Goal: Transaction & Acquisition: Download file/media

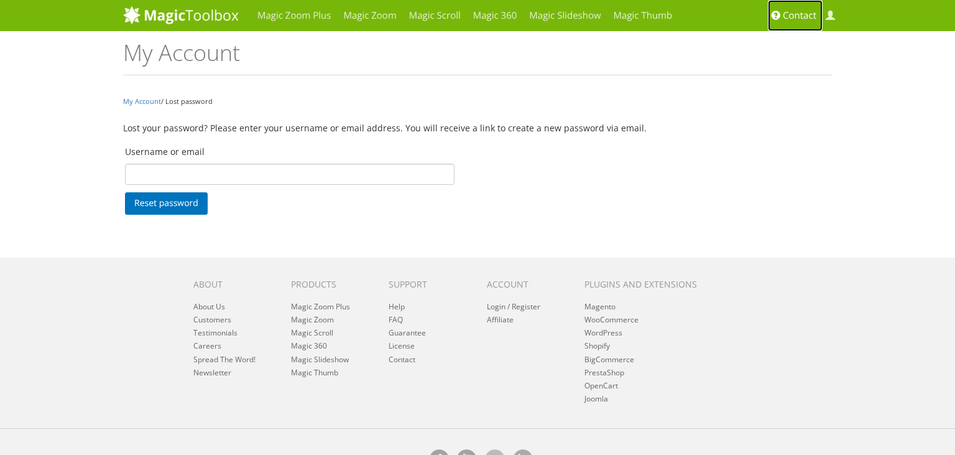
click at [787, 16] on span "Contact" at bounding box center [800, 15] width 34 height 12
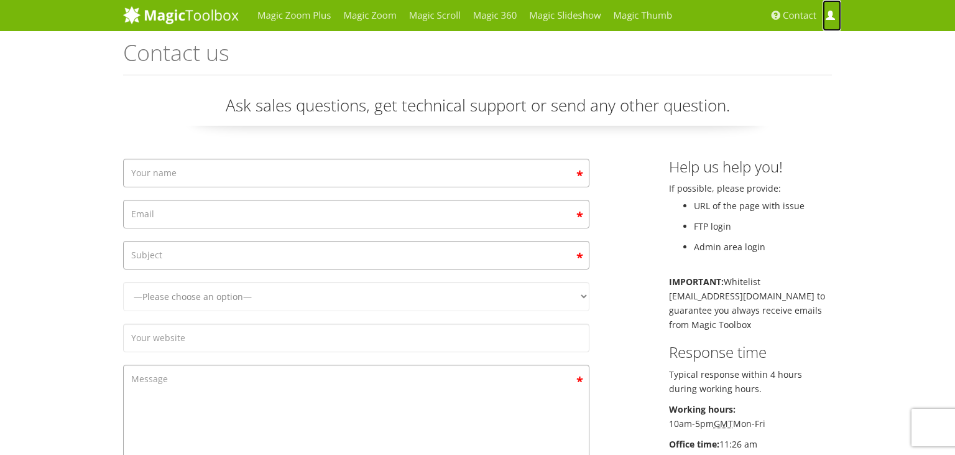
click at [832, 16] on span at bounding box center [830, 15] width 9 height 9
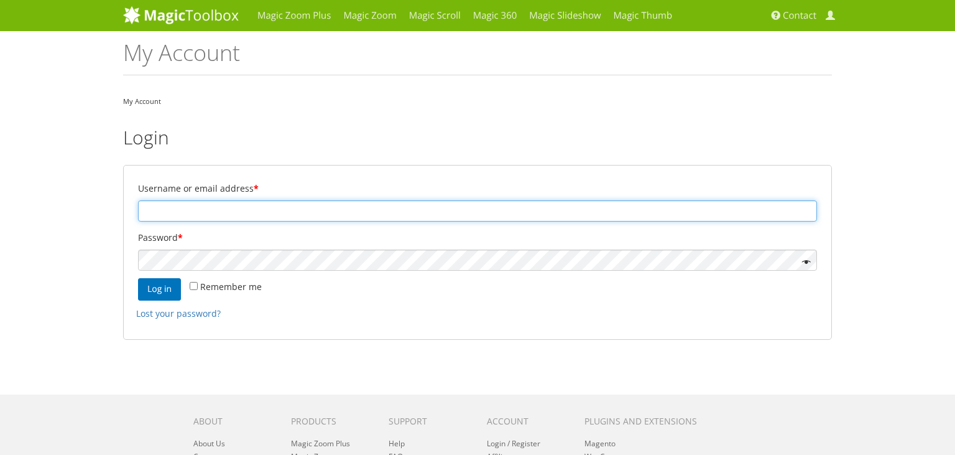
click at [228, 213] on input "Username or email address *" at bounding box center [477, 210] width 679 height 21
paste input "Srinivas.vardha@i95dev.com"
type input "Srinivas.vardha@i95dev.com"
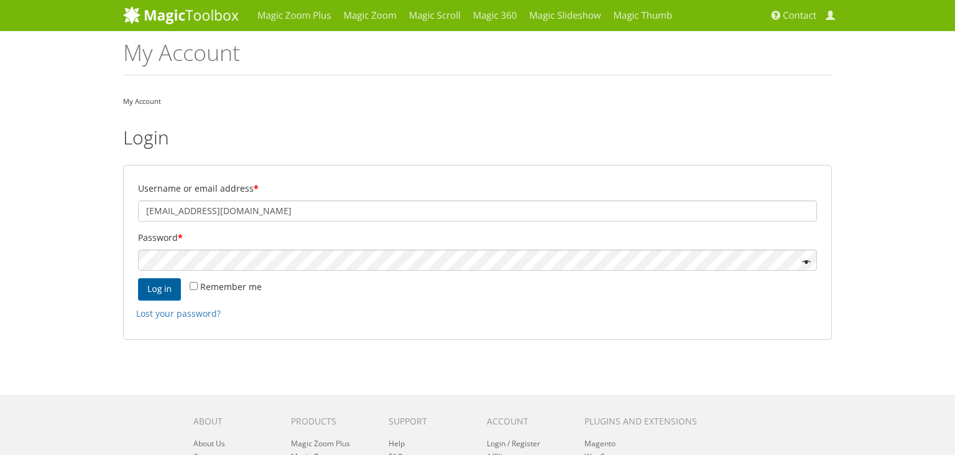
click at [168, 284] on button "Log in" at bounding box center [159, 289] width 43 height 22
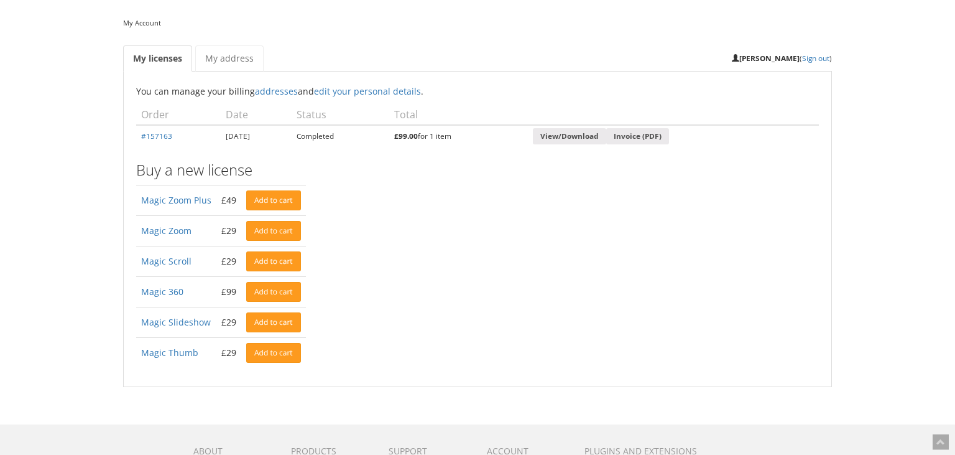
scroll to position [65, 0]
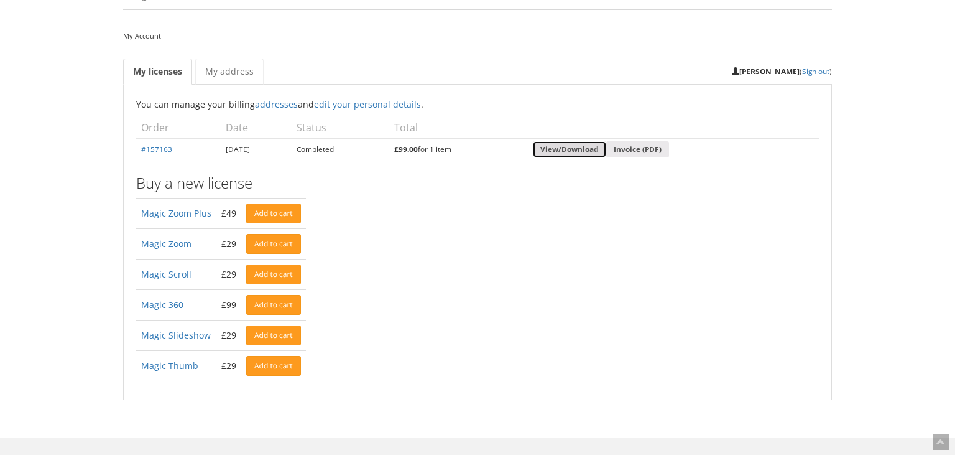
click at [605, 146] on link "View/Download" at bounding box center [569, 149] width 73 height 17
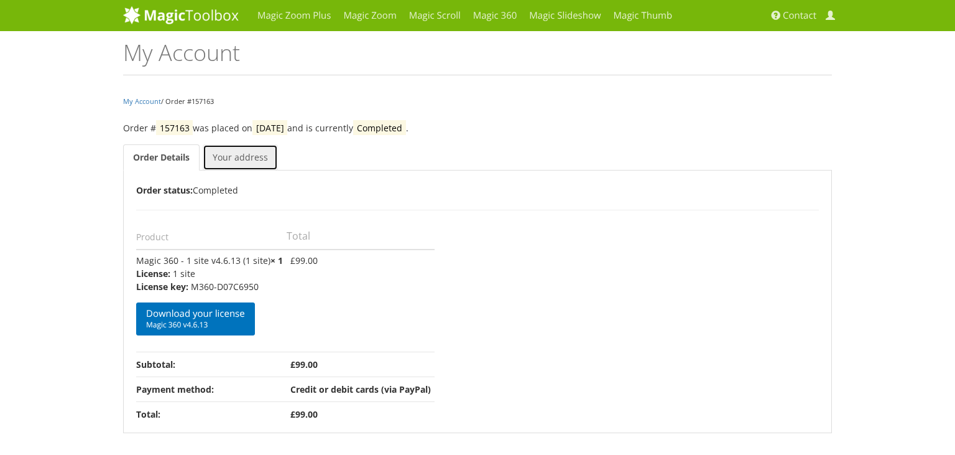
click at [236, 151] on link "Your address" at bounding box center [240, 157] width 75 height 26
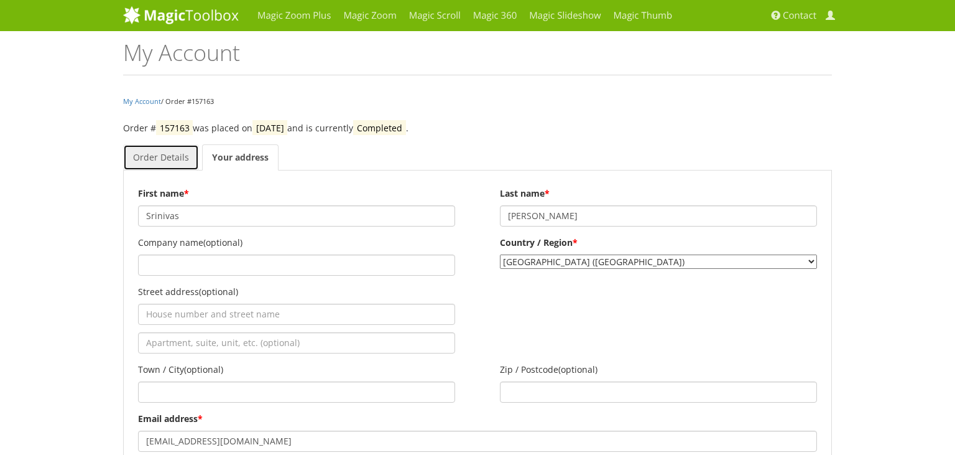
click at [165, 159] on link "Order Details" at bounding box center [161, 157] width 76 height 26
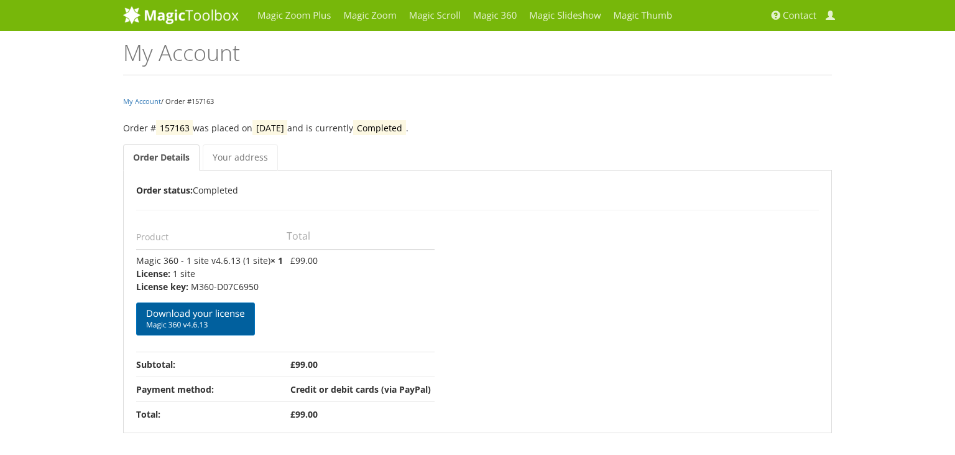
click at [195, 310] on link "Download your license Magic 360 v4.6.13" at bounding box center [195, 318] width 119 height 33
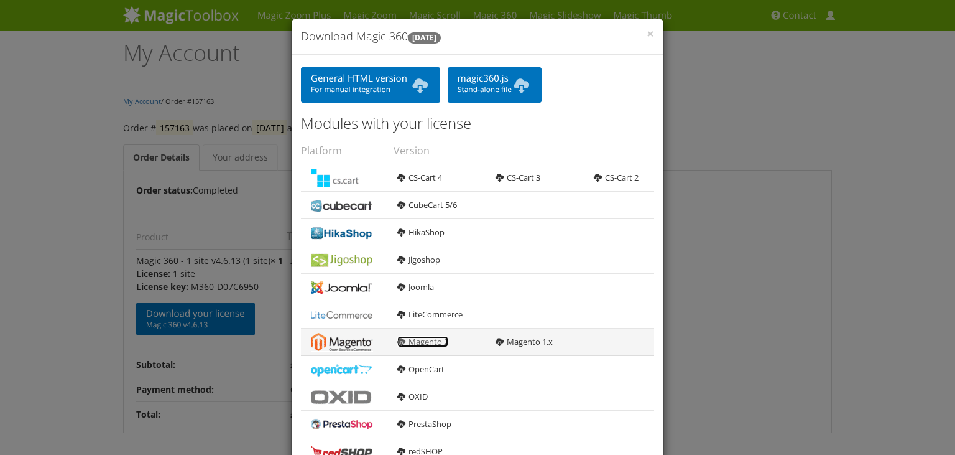
click at [415, 341] on link "Magento 2" at bounding box center [422, 341] width 51 height 11
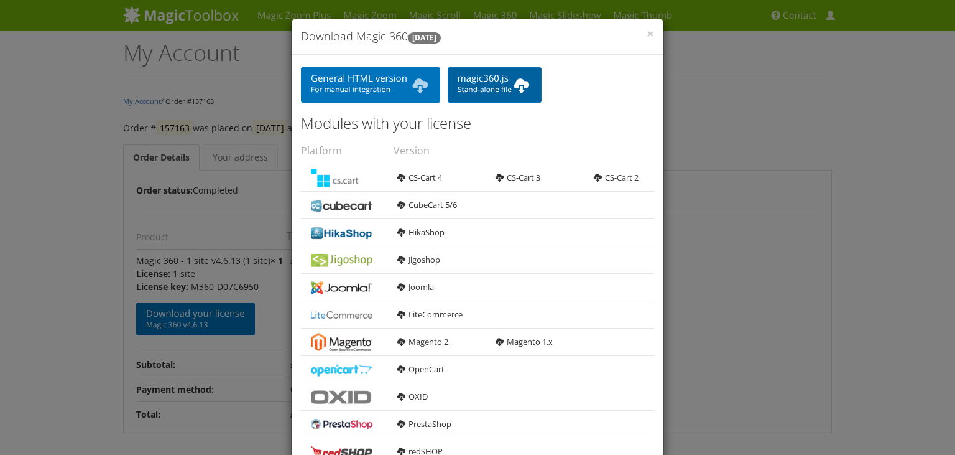
click at [461, 81] on link "magic360.js Stand-alone file" at bounding box center [495, 84] width 94 height 35
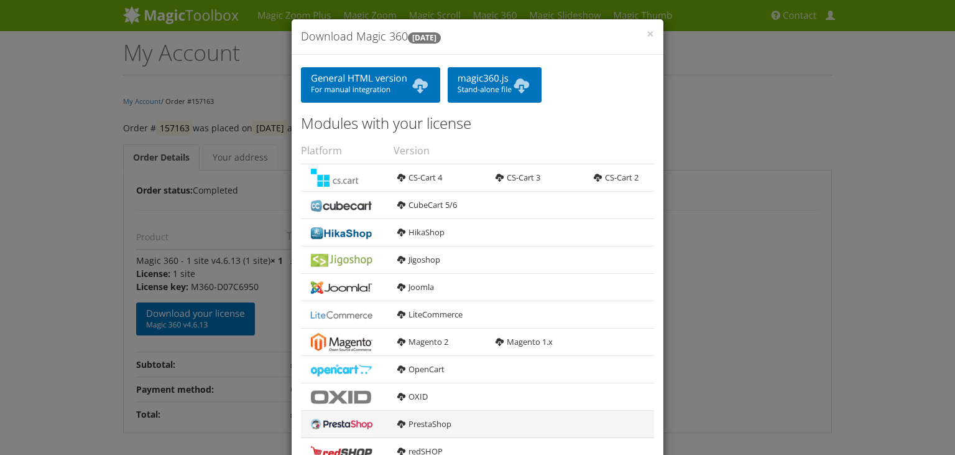
scroll to position [206, 0]
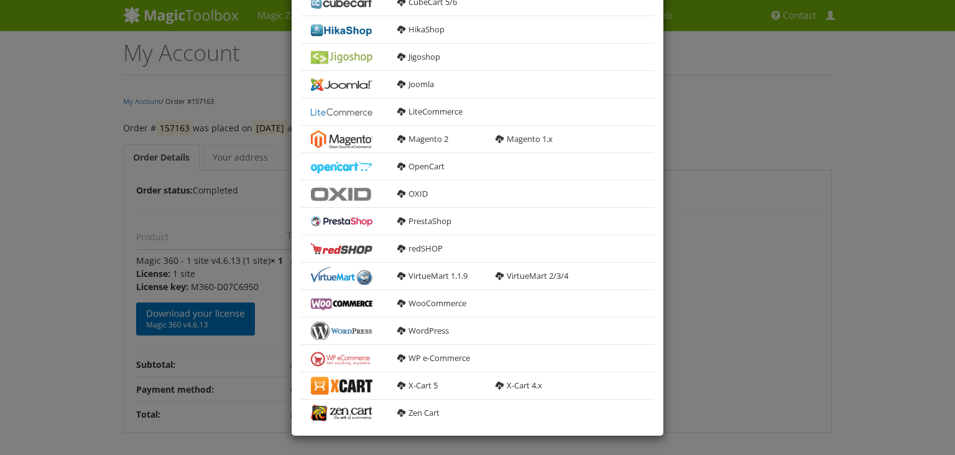
click at [23, 303] on div "× Download Magic 360 4.6.13 General HTML version For manual integration magic36…" at bounding box center [477, 227] width 955 height 455
